Goal: Find specific page/section: Find specific page/section

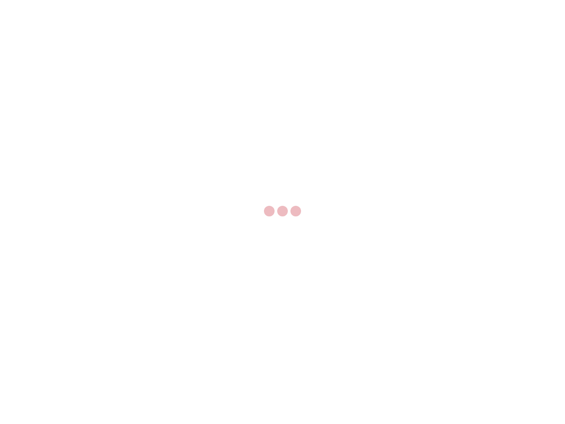
select select "US"
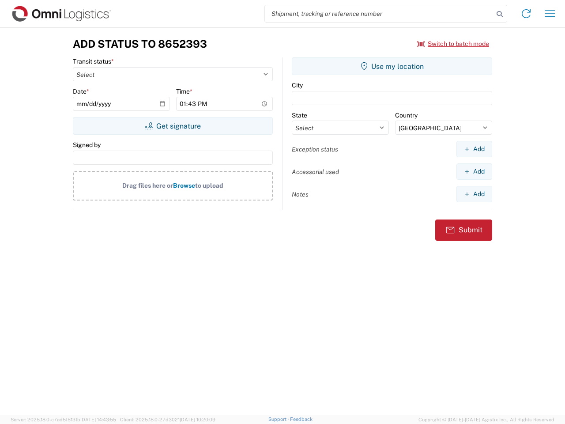
click at [379, 14] on input "search" at bounding box center [379, 13] width 229 height 17
click at [500, 14] on icon at bounding box center [500, 14] width 12 height 12
click at [526, 14] on icon at bounding box center [526, 14] width 14 height 14
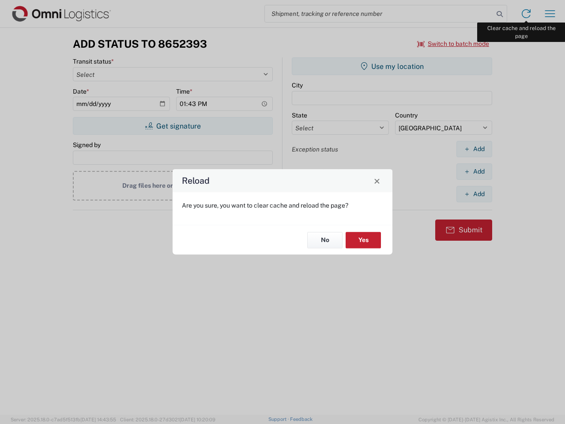
click at [550, 14] on div "Reload Are you sure, you want to clear cache and reload the page? No Yes" at bounding box center [282, 212] width 565 height 424
click at [453, 44] on div "Reload Are you sure, you want to clear cache and reload the page? No Yes" at bounding box center [282, 212] width 565 height 424
click at [173, 126] on div "Reload Are you sure, you want to clear cache and reload the page? No Yes" at bounding box center [282, 212] width 565 height 424
click at [392, 66] on div "Reload Are you sure, you want to clear cache and reload the page? No Yes" at bounding box center [282, 212] width 565 height 424
click at [474, 149] on div "Reload Are you sure, you want to clear cache and reload the page? No Yes" at bounding box center [282, 212] width 565 height 424
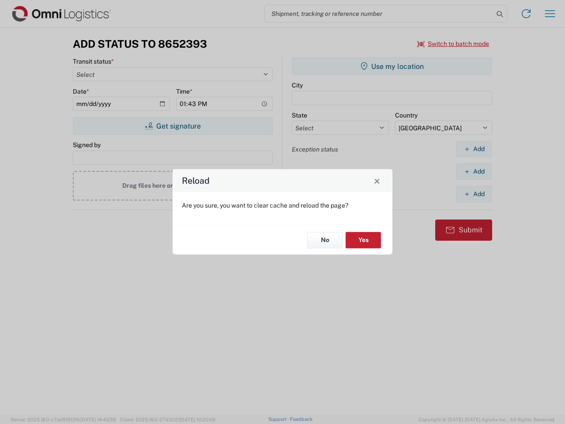
click at [474, 171] on div "Reload Are you sure, you want to clear cache and reload the page? No Yes" at bounding box center [282, 212] width 565 height 424
click at [474, 194] on div "Reload Are you sure, you want to clear cache and reload the page? No Yes" at bounding box center [282, 212] width 565 height 424
